Goal: Information Seeking & Learning: Learn about a topic

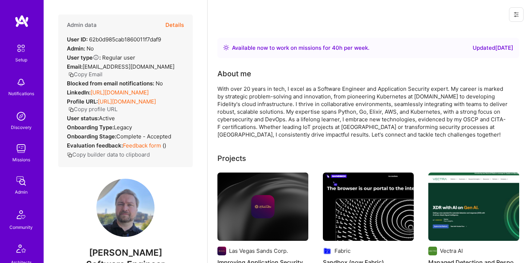
click at [174, 24] on button "Details" at bounding box center [175, 25] width 19 height 21
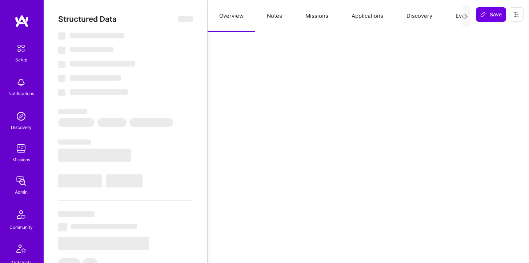
click at [307, 12] on button "Missions" at bounding box center [317, 16] width 46 height 32
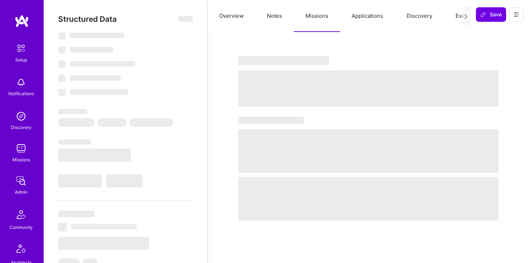
select select "Right Now"
select select "5"
select select "7"
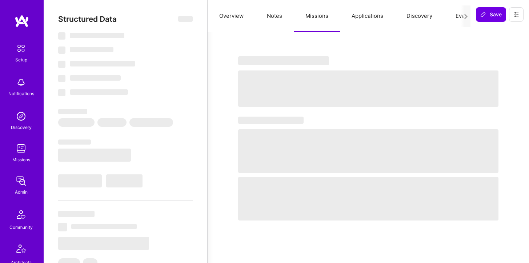
select select "PL"
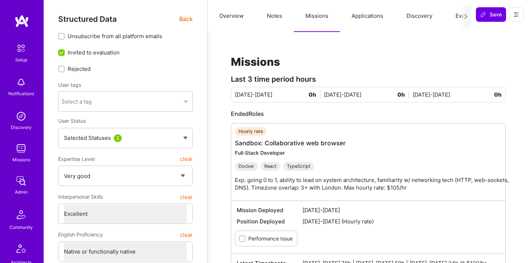
click at [375, 17] on button "Applications" at bounding box center [367, 16] width 55 height 32
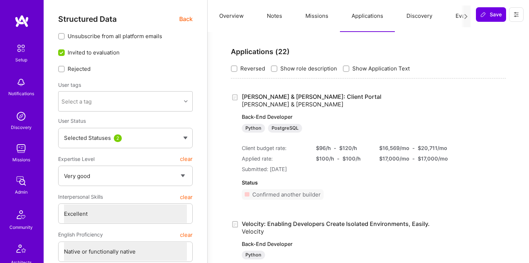
click at [190, 19] on span "Back" at bounding box center [185, 19] width 13 height 9
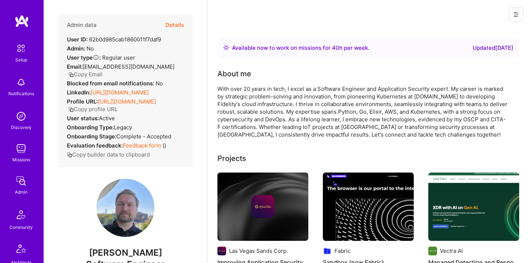
click at [147, 89] on link "[URL][DOMAIN_NAME]" at bounding box center [120, 92] width 58 height 7
click at [25, 145] on img at bounding box center [21, 149] width 15 height 15
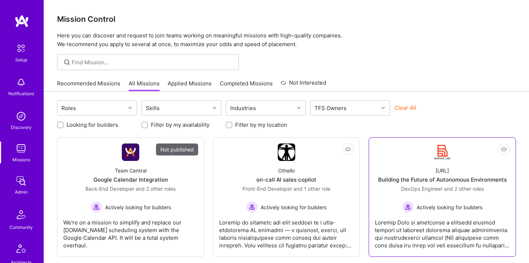
click at [417, 175] on div "[URL] Building the Future of Autonomous Environments DevOps Engineer and 2 othe…" at bounding box center [442, 187] width 135 height 52
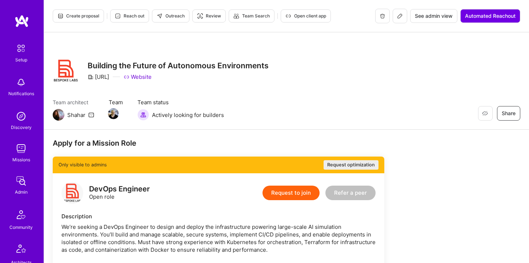
click at [22, 124] on div "Discovery" at bounding box center [21, 128] width 21 height 8
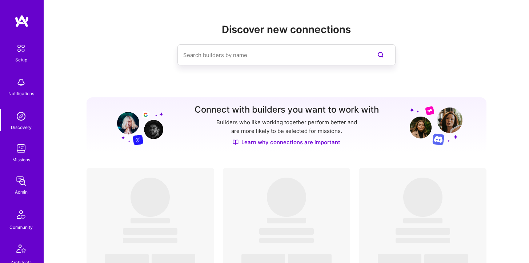
click at [21, 154] on img at bounding box center [21, 149] width 15 height 15
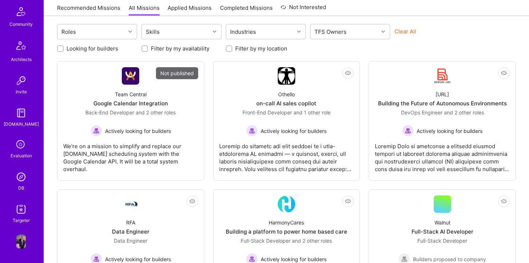
scroll to position [110, 0]
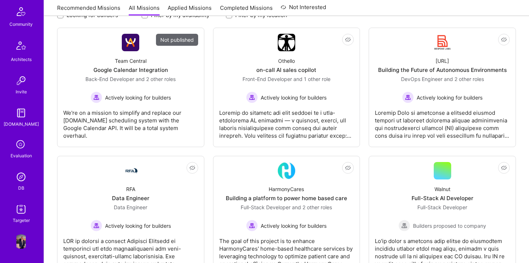
click at [21, 179] on img at bounding box center [21, 177] width 15 height 15
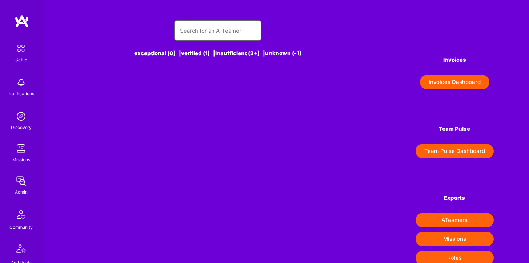
click at [199, 29] on input "text" at bounding box center [218, 30] width 76 height 19
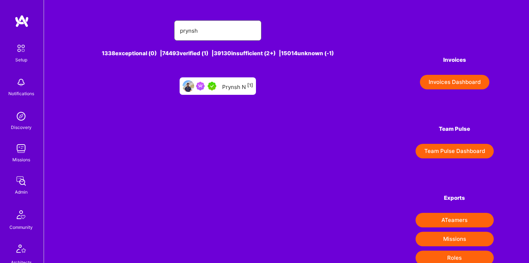
type input "prynsh"
click at [226, 88] on div "Prynsh N [1]" at bounding box center [237, 86] width 31 height 9
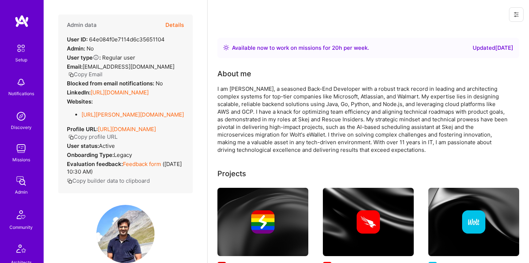
click at [176, 23] on button "Details" at bounding box center [175, 25] width 19 height 21
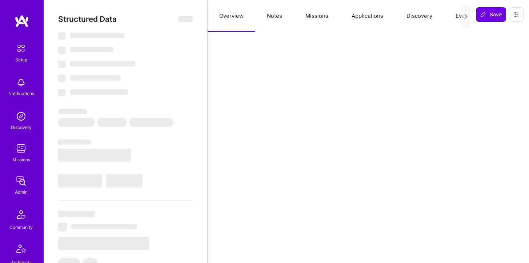
select select "Right Now"
select select "5"
select select "4"
select select "7"
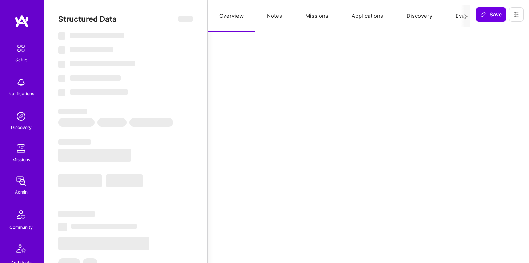
select select "DE"
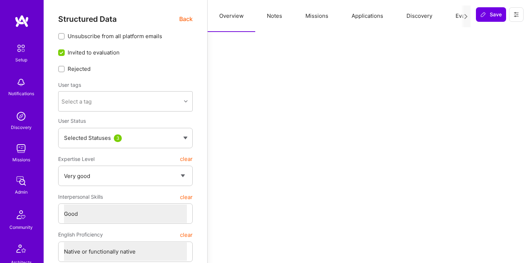
click at [369, 15] on button "Applications" at bounding box center [367, 16] width 55 height 32
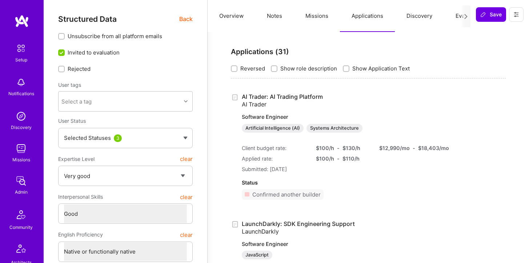
click at [316, 9] on button "Missions" at bounding box center [317, 16] width 46 height 32
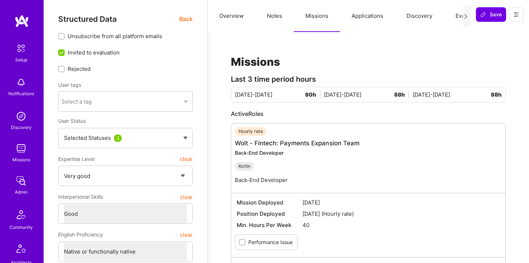
click at [360, 17] on button "Applications" at bounding box center [367, 16] width 55 height 32
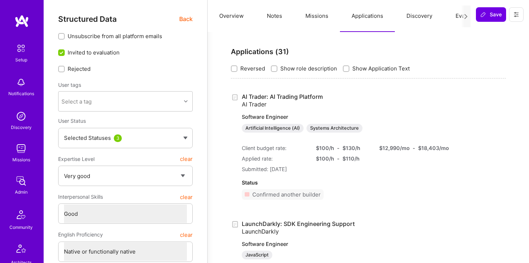
click at [312, 16] on button "Missions" at bounding box center [317, 16] width 46 height 32
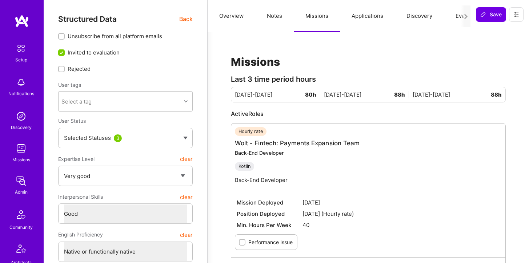
click at [288, 16] on button "Notes" at bounding box center [274, 16] width 39 height 32
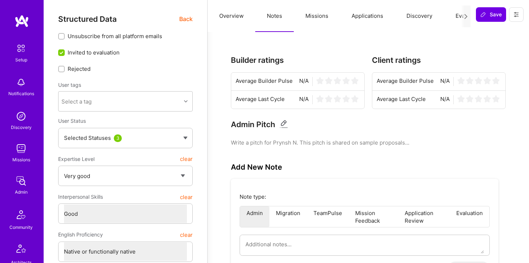
click at [366, 17] on button "Applications" at bounding box center [367, 16] width 55 height 32
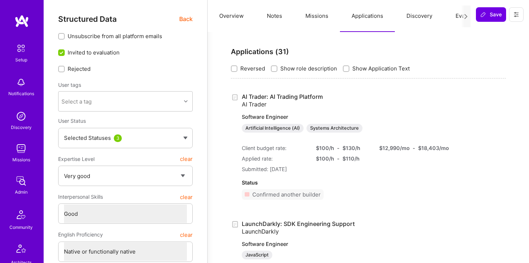
click at [180, 17] on span "Back" at bounding box center [185, 19] width 13 height 9
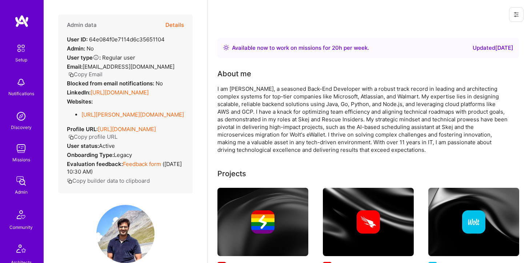
click at [190, 18] on div "Admin data Details User ID: 64e084f0e7114d6c35651104 Admin: No User type Regula…" at bounding box center [125, 104] width 135 height 179
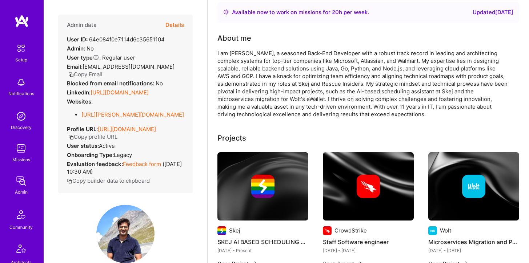
scroll to position [41, 0]
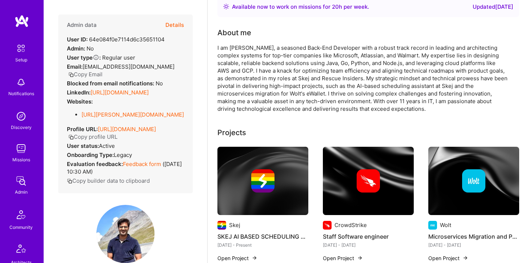
click at [149, 89] on link "[URL][DOMAIN_NAME]" at bounding box center [120, 92] width 58 height 7
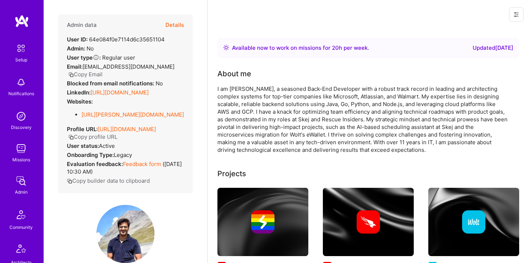
click at [174, 24] on button "Details" at bounding box center [175, 25] width 19 height 21
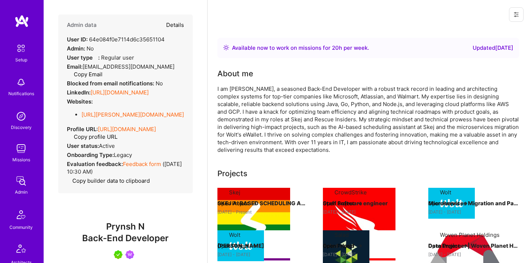
type textarea "x"
select select "5"
select select "4"
select select "7"
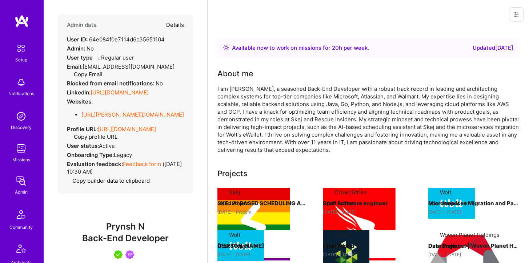
select select "DE"
select select "Right Now"
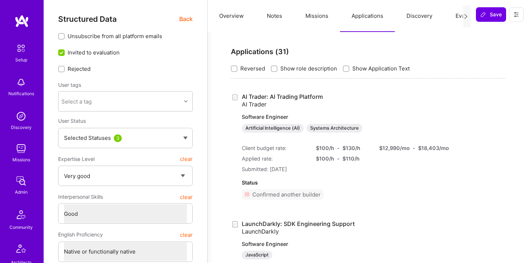
click at [323, 18] on button "Missions" at bounding box center [317, 16] width 46 height 32
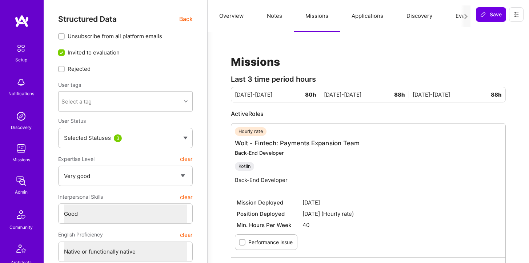
click at [277, 13] on button "Notes" at bounding box center [274, 16] width 39 height 32
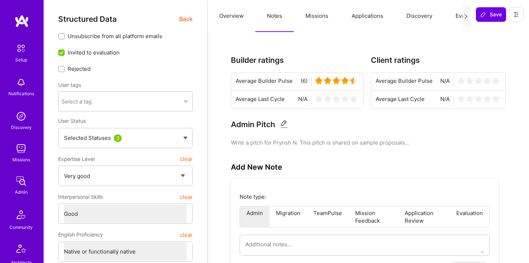
click at [370, 14] on button "Applications" at bounding box center [367, 16] width 55 height 32
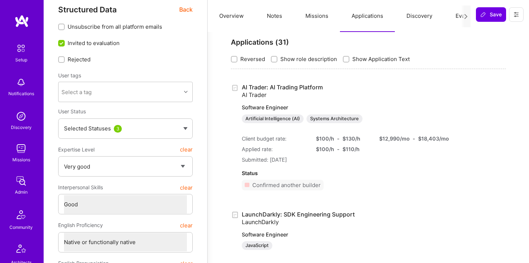
scroll to position [11, 0]
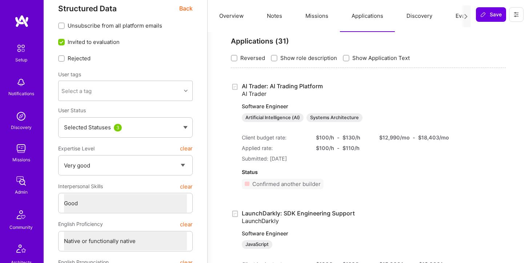
click at [190, 11] on span "Back" at bounding box center [185, 8] width 13 height 9
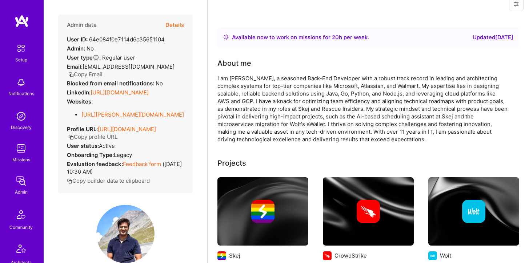
scroll to position [8, 0]
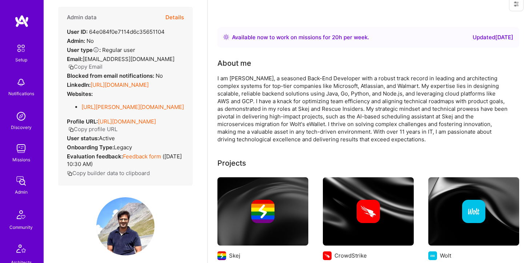
click at [177, 18] on button "Details" at bounding box center [175, 17] width 19 height 21
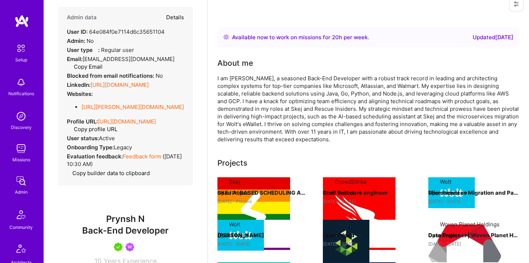
type textarea "x"
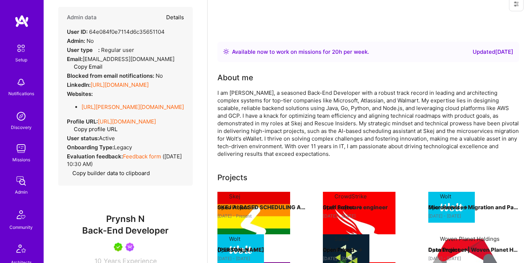
select select "5"
select select "4"
select select "7"
select select "DE"
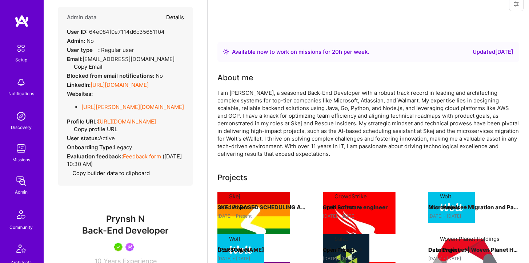
select select "Right Now"
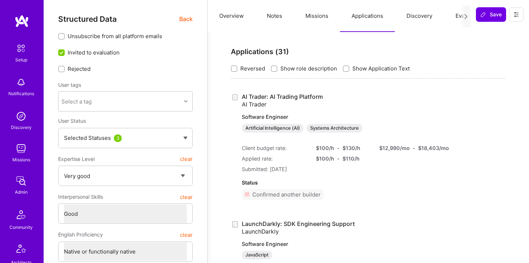
click at [187, 19] on span "Back" at bounding box center [185, 19] width 13 height 9
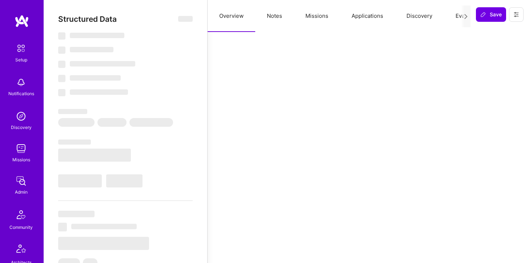
select select "Right Now"
select select "5"
select select "4"
select select "7"
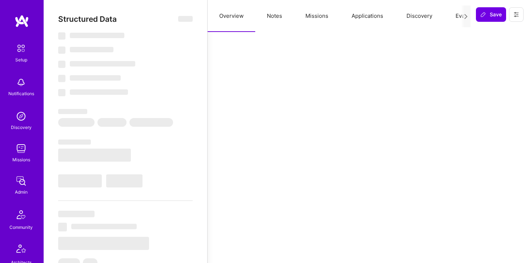
select select "DE"
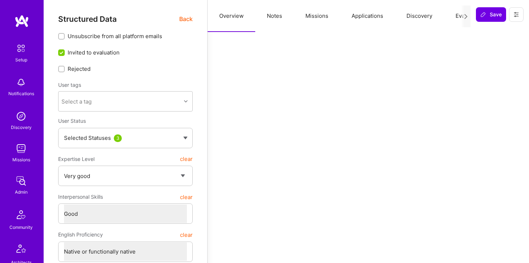
click at [357, 17] on button "Applications" at bounding box center [367, 16] width 55 height 32
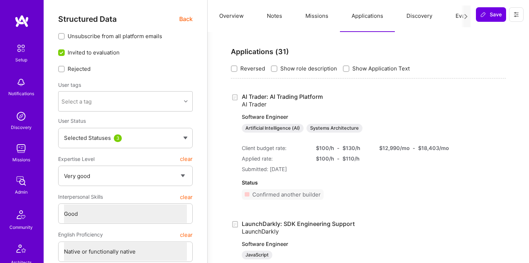
click at [319, 16] on button "Missions" at bounding box center [317, 16] width 46 height 32
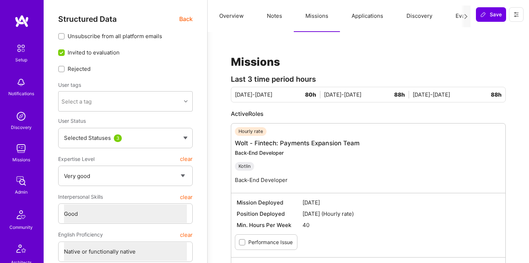
click at [355, 15] on button "Applications" at bounding box center [367, 16] width 55 height 32
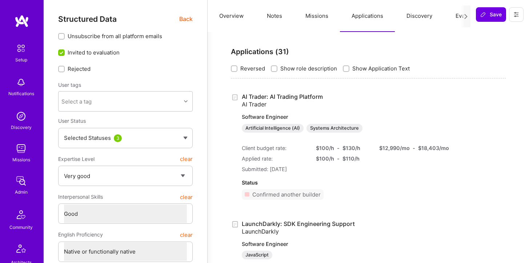
click at [319, 18] on button "Missions" at bounding box center [317, 16] width 46 height 32
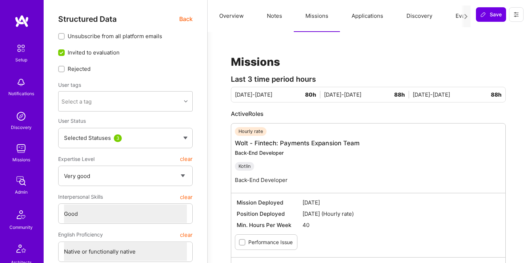
click at [369, 20] on button "Applications" at bounding box center [367, 16] width 55 height 32
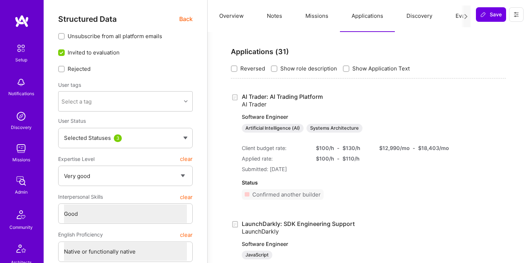
click at [21, 146] on img at bounding box center [21, 149] width 15 height 15
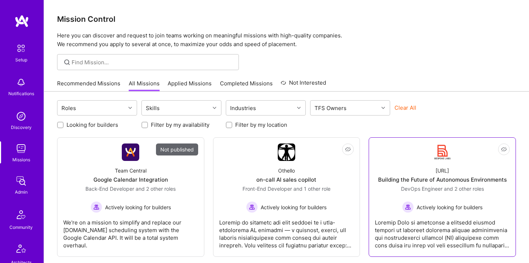
click at [422, 203] on div "Actively looking for builders" at bounding box center [442, 208] width 83 height 12
